Goal: Navigation & Orientation: Go to known website

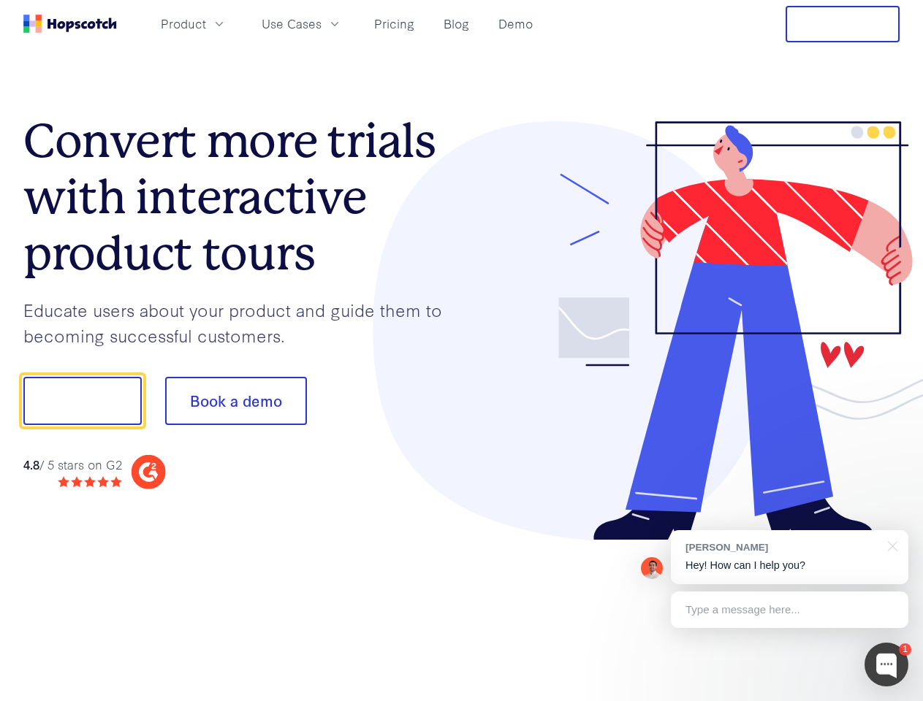
click at [462, 351] on div at bounding box center [681, 331] width 438 height 420
click at [206, 23] on span "Product" at bounding box center [183, 24] width 45 height 18
click at [321, 23] on span "Use Cases" at bounding box center [292, 24] width 60 height 18
click at [842, 24] on button "Free Trial" at bounding box center [842, 24] width 114 height 37
click at [82, 401] on button "Show me!" at bounding box center [82, 401] width 118 height 48
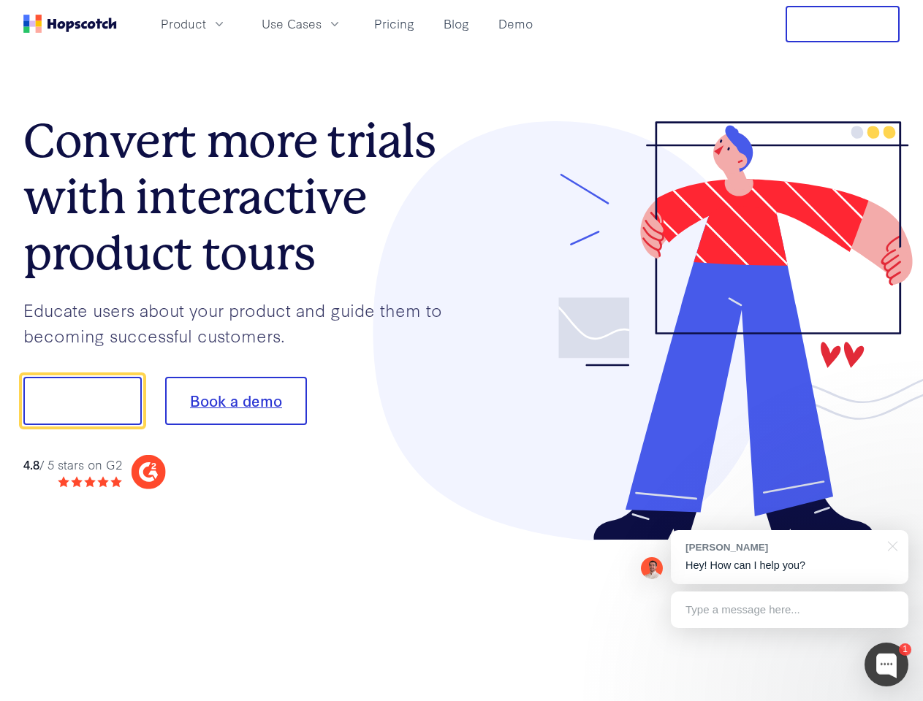
click at [235, 401] on button "Book a demo" at bounding box center [236, 401] width 142 height 48
click at [886, 665] on div at bounding box center [886, 665] width 44 height 44
click at [789, 557] on div "[PERSON_NAME] Hey! How can I help you?" at bounding box center [789, 557] width 237 height 54
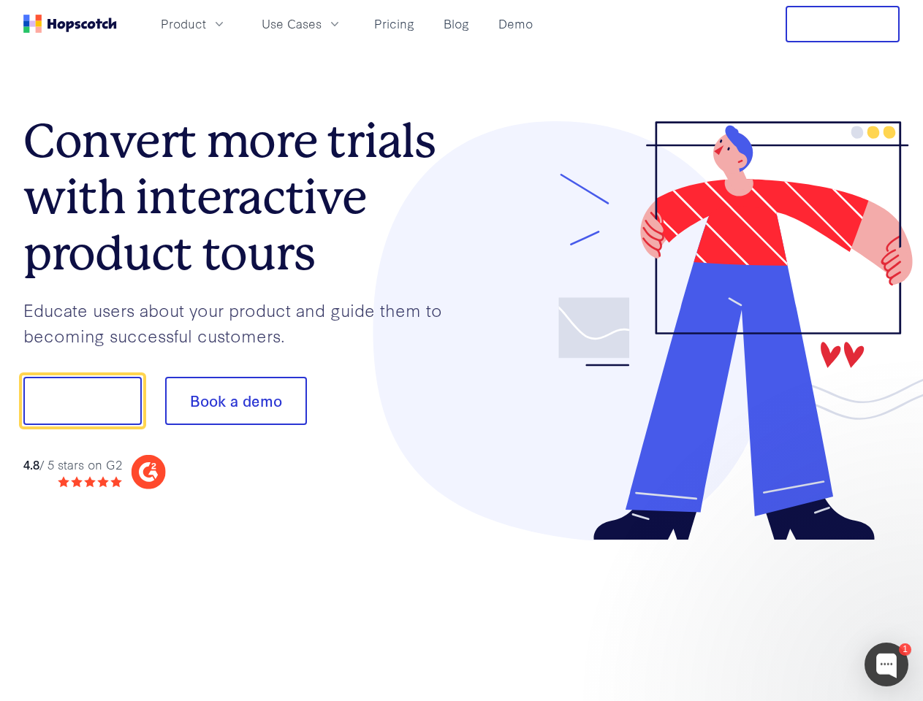
click at [890, 701] on div "1 [PERSON_NAME] Hey! How can I help you? Type a message here... Free live chat …" at bounding box center [461, 701] width 923 height 0
click at [789, 610] on div at bounding box center [771, 399] width 274 height 487
